Goal: Book appointment/travel/reservation

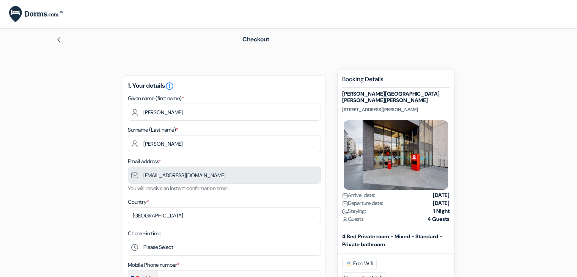
type input "7 44 70 73 87"
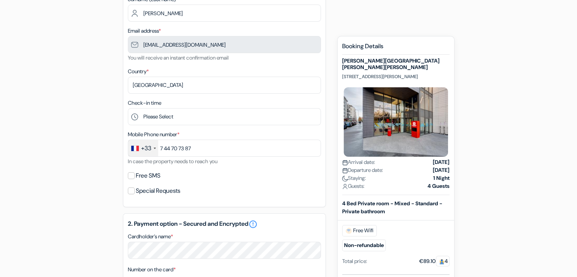
scroll to position [131, 0]
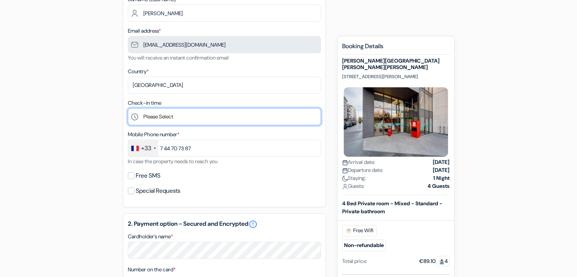
click at [174, 116] on select "Please Select 1:00 2:00 3:00 4:00 5:00 6:00 7:00 8:00 9:00 10:00 11:00 12:00 13…" at bounding box center [224, 116] width 193 height 17
select select "21"
click at [128, 108] on select "Please Select 1:00 2:00 3:00 4:00 5:00 6:00 7:00 8:00 9:00 10:00 11:00 12:00 13…" at bounding box center [224, 116] width 193 height 17
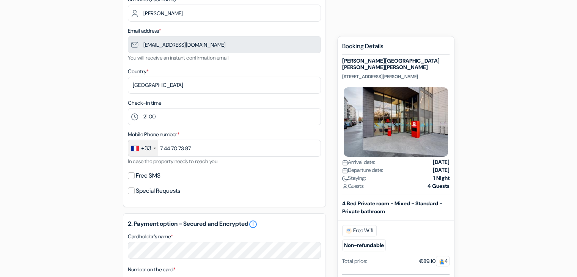
click at [93, 132] on div "add_box MEININGER Hotel Lyon Centre Berthelot Rue Professeur Zimmermann 7, Lyon…" at bounding box center [288, 221] width 501 height 565
click at [129, 176] on input "Free SMS" at bounding box center [131, 175] width 7 height 7
checkbox input "true"
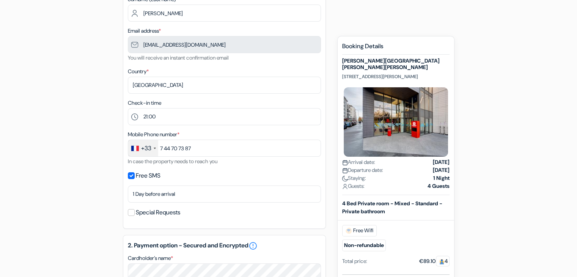
click at [103, 166] on div "add_box MEININGER Hotel Lyon Centre Berthelot Rue Professeur Zimmermann 7, Lyon…" at bounding box center [288, 232] width 501 height 587
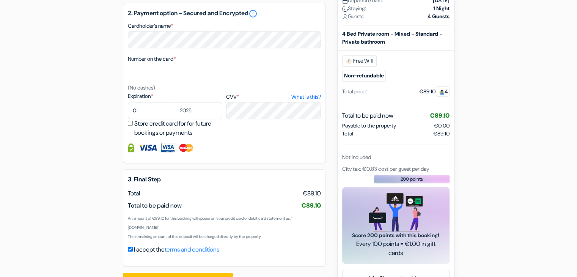
scroll to position [361, 0]
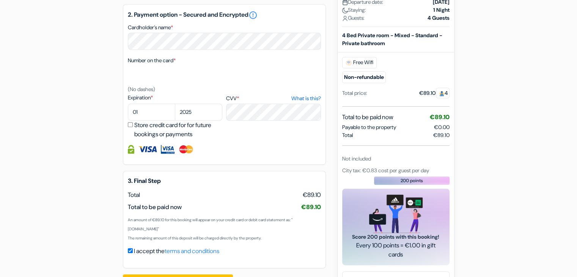
click at [71, 95] on div "add_box MEININGER Hotel Lyon Centre Berthelot Rue Professeur Zimmermann 7, Lyon…" at bounding box center [288, 1] width 501 height 587
click at [156, 113] on select "01 02 03 04 05 06 07 08 09 10 11 12" at bounding box center [151, 112] width 47 height 17
select select "04"
click at [128, 104] on select "01 02 03 04 05 06 07 08 09 10 11 12" at bounding box center [151, 112] width 47 height 17
click at [91, 140] on div "add_box MEININGER Hotel Lyon Centre Berthelot Rue Professeur Zimmermann 7, Lyon…" at bounding box center [288, 1] width 501 height 587
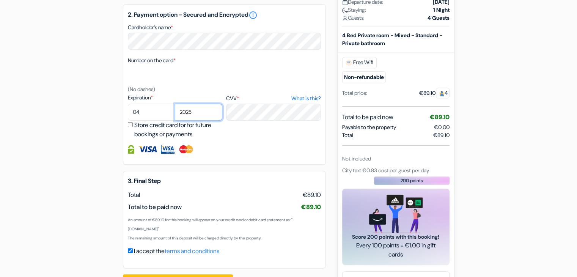
click at [202, 109] on select "2025 2026 2027 2028 2029 2030 2031 2032 2033 2034 2035 2036 2037 2038 2039 2040…" at bounding box center [198, 112] width 47 height 17
select select "2030"
click at [175, 104] on select "2025 2026 2027 2028 2029 2030 2031 2032 2033 2034 2035 2036 2037 2038 2039 2040…" at bounding box center [198, 112] width 47 height 17
click at [75, 126] on div "add_box MEININGER Hotel Lyon Centre Berthelot Rue Professeur Zimmermann 7, Lyon…" at bounding box center [288, 1] width 501 height 587
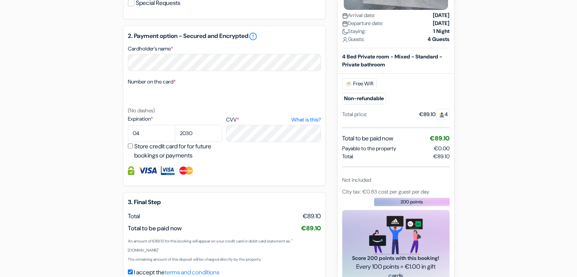
scroll to position [387, 0]
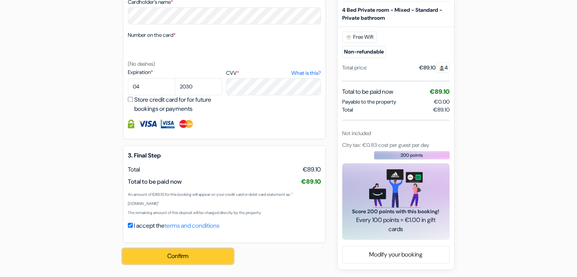
click at [159, 259] on button "Confirm Loading..." at bounding box center [178, 256] width 110 height 14
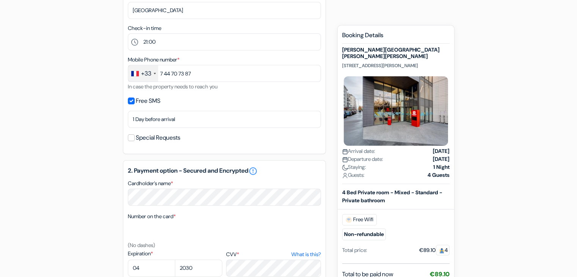
scroll to position [205, 0]
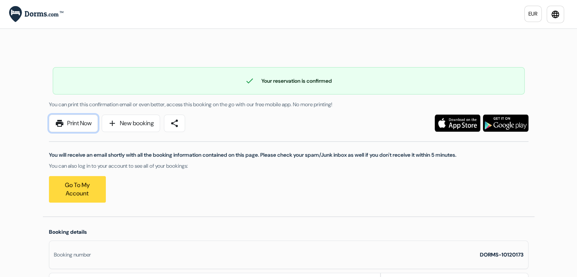
click at [75, 123] on link "print Print Now" at bounding box center [73, 123] width 49 height 17
click at [137, 52] on div "check Your reservation is confirmed Booking number: DORMS-10120173 You can prin…" at bounding box center [289, 131] width 492 height 170
